Goal: Navigation & Orientation: Find specific page/section

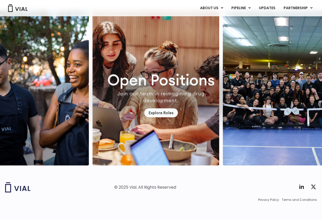
scroll to position [1435, 0]
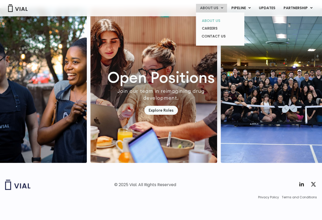
click at [216, 22] on link "ABOUT US" at bounding box center [220, 21] width 45 height 8
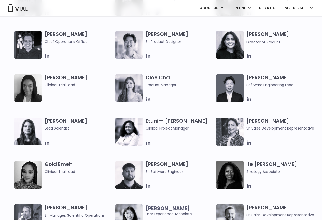
scroll to position [458, 0]
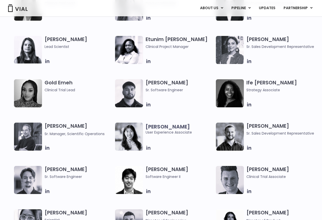
click at [148, 149] on icon at bounding box center [148, 148] width 4 height 4
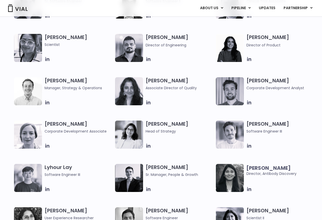
scroll to position [738, 0]
